Goal: Task Accomplishment & Management: Manage account settings

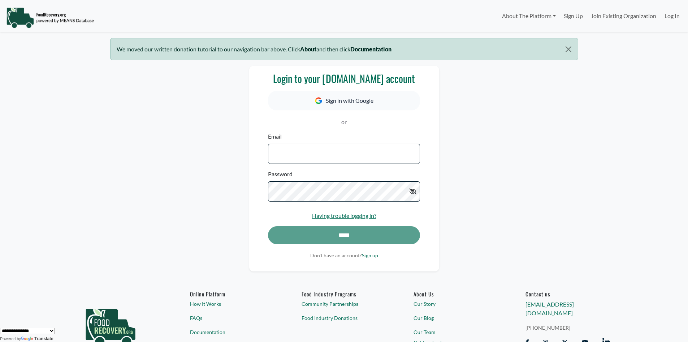
click at [294, 153] on input "Email" at bounding box center [344, 153] width 152 height 20
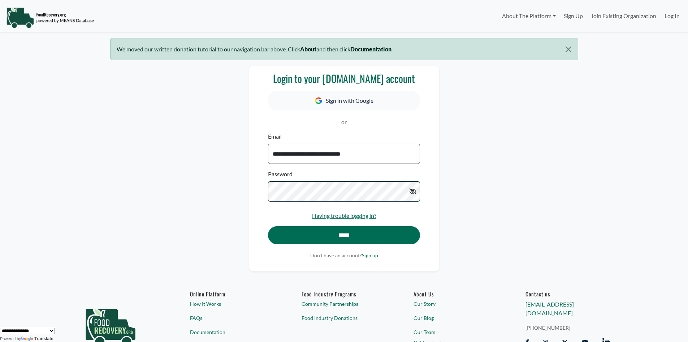
type input "**********"
click at [274, 230] on input "*****" at bounding box center [344, 235] width 152 height 18
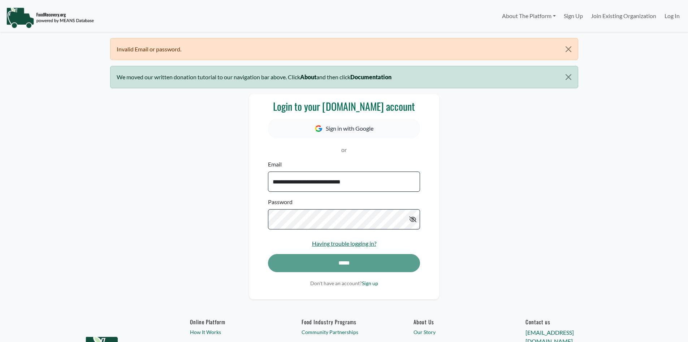
select select "Language Translate Widget"
